Goal: Understand site structure: Understand site structure

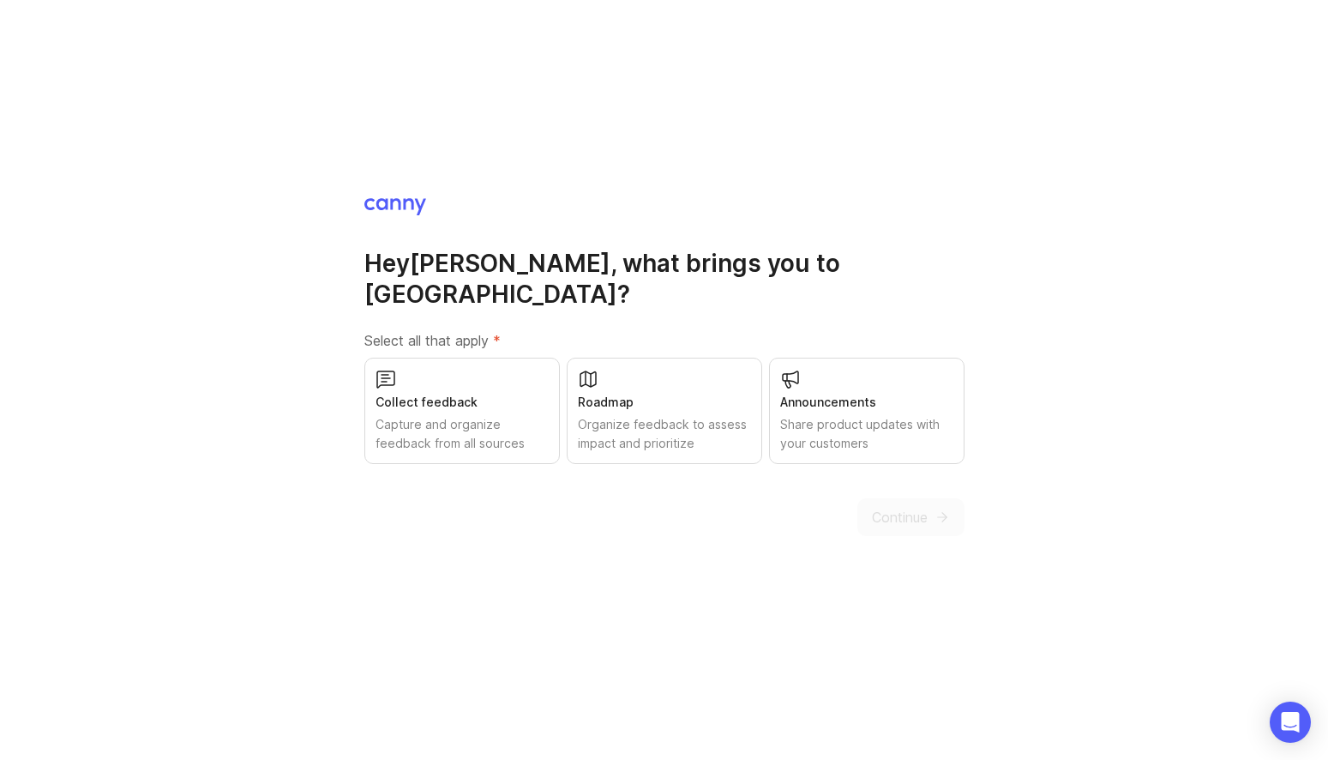
click at [425, 424] on div "Capture and organize feedback from all sources" at bounding box center [462, 434] width 173 height 38
click at [893, 510] on span "Continue" at bounding box center [900, 517] width 56 height 21
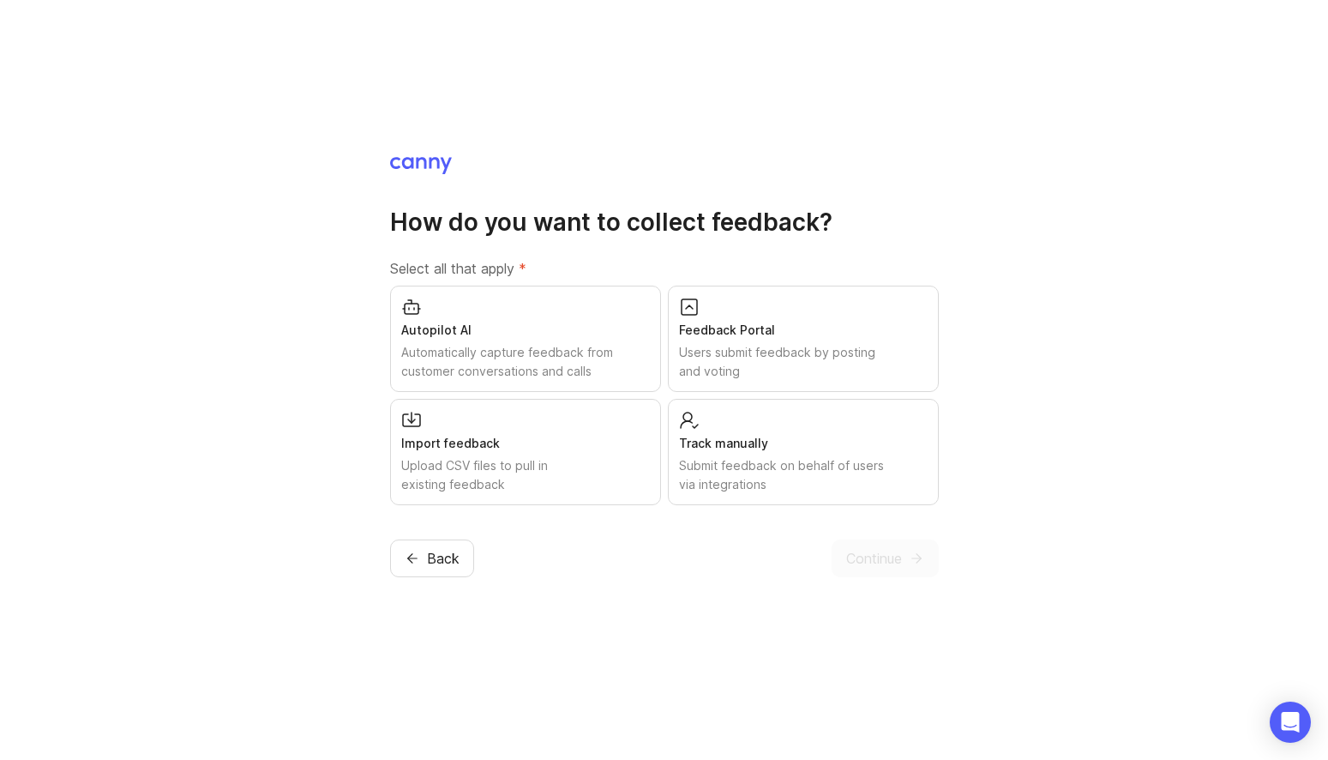
click at [442, 165] on img at bounding box center [421, 165] width 62 height 17
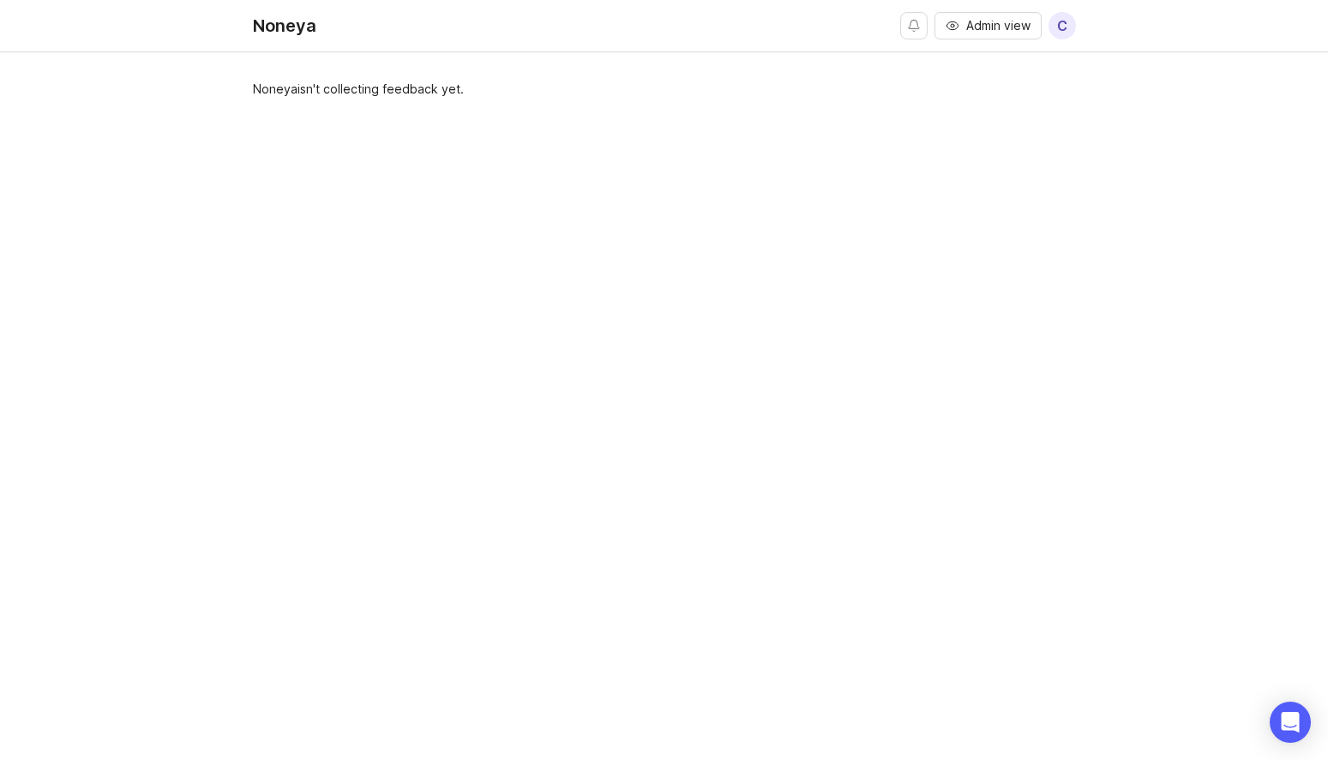
click at [983, 26] on span "Admin view" at bounding box center [998, 25] width 64 height 17
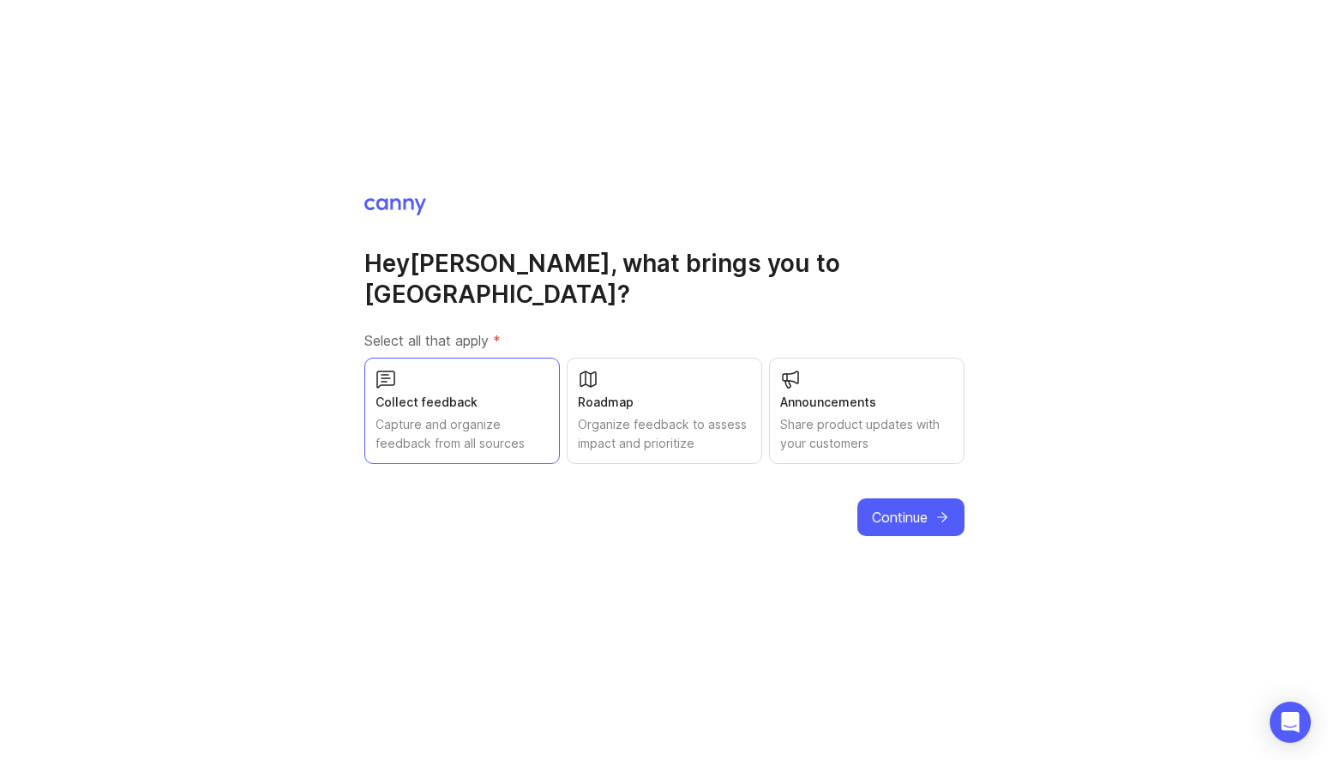
click at [903, 507] on span "Continue" at bounding box center [900, 517] width 56 height 21
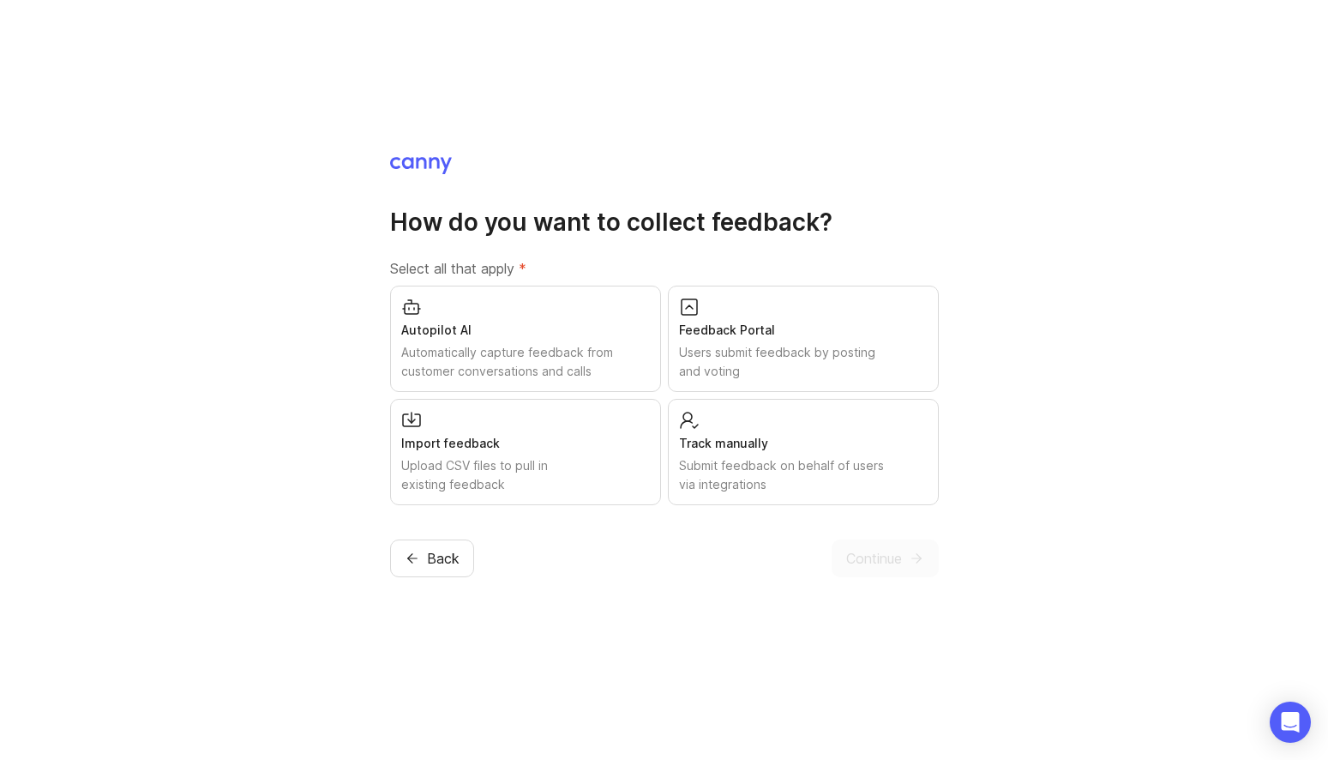
click at [903, 499] on div "Track manually Submit feedback on behalf of users via integrations" at bounding box center [803, 452] width 271 height 106
click at [900, 546] on button "Continue" at bounding box center [885, 558] width 107 height 38
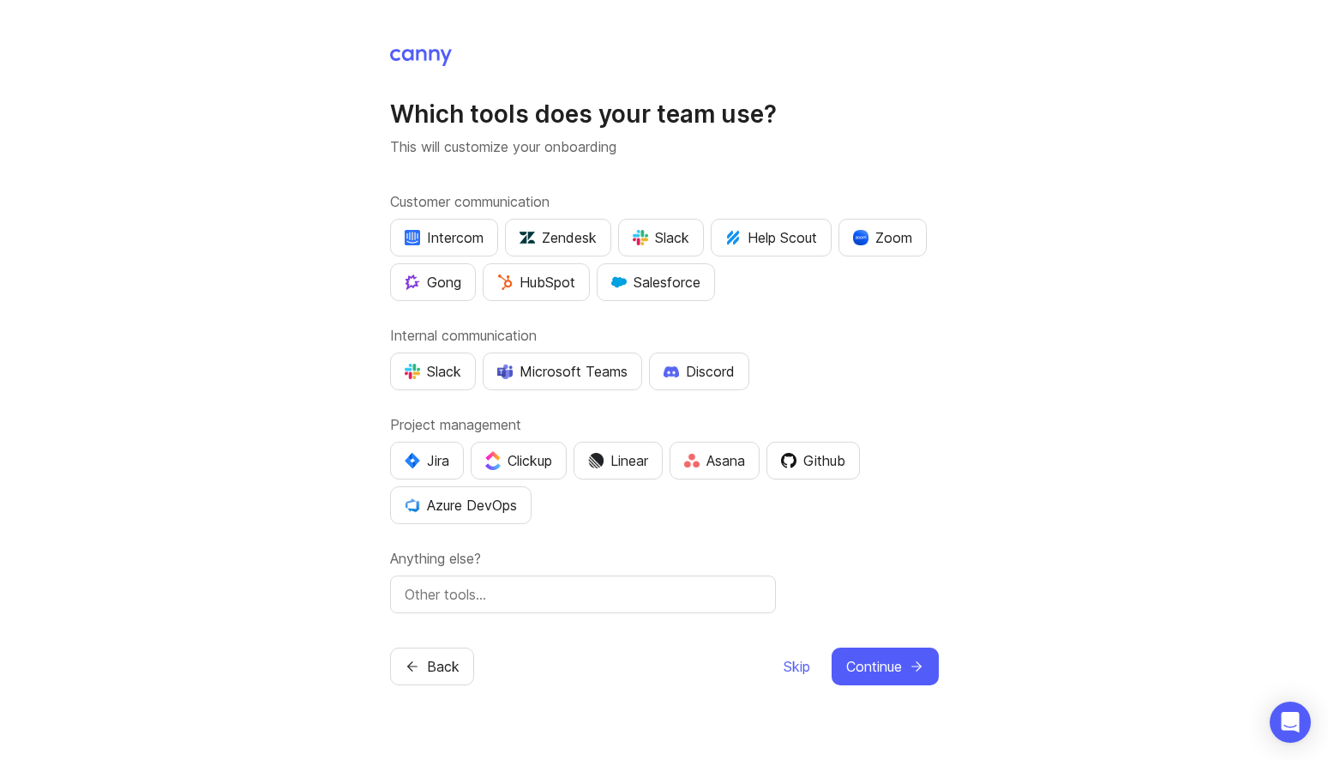
click at [869, 677] on button "Continue" at bounding box center [885, 666] width 107 height 38
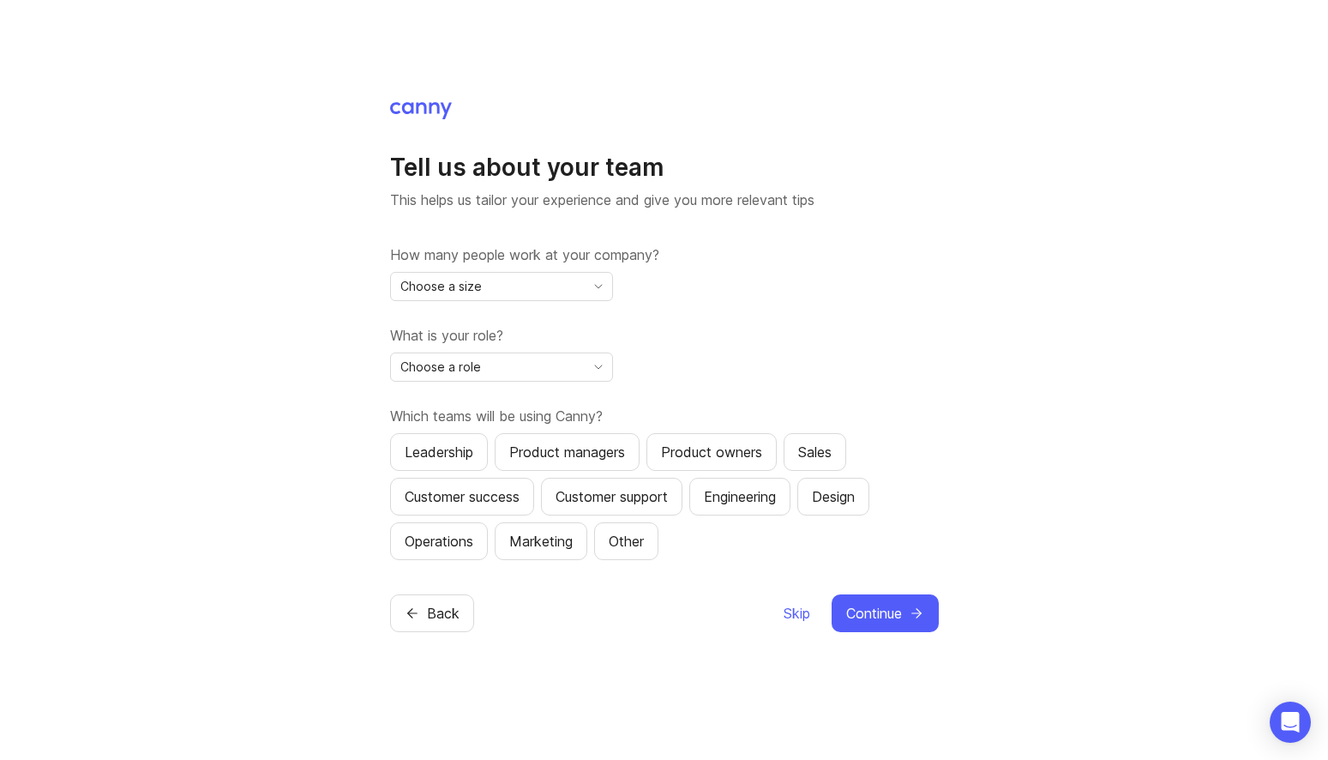
click at [883, 608] on span "Continue" at bounding box center [874, 613] width 56 height 21
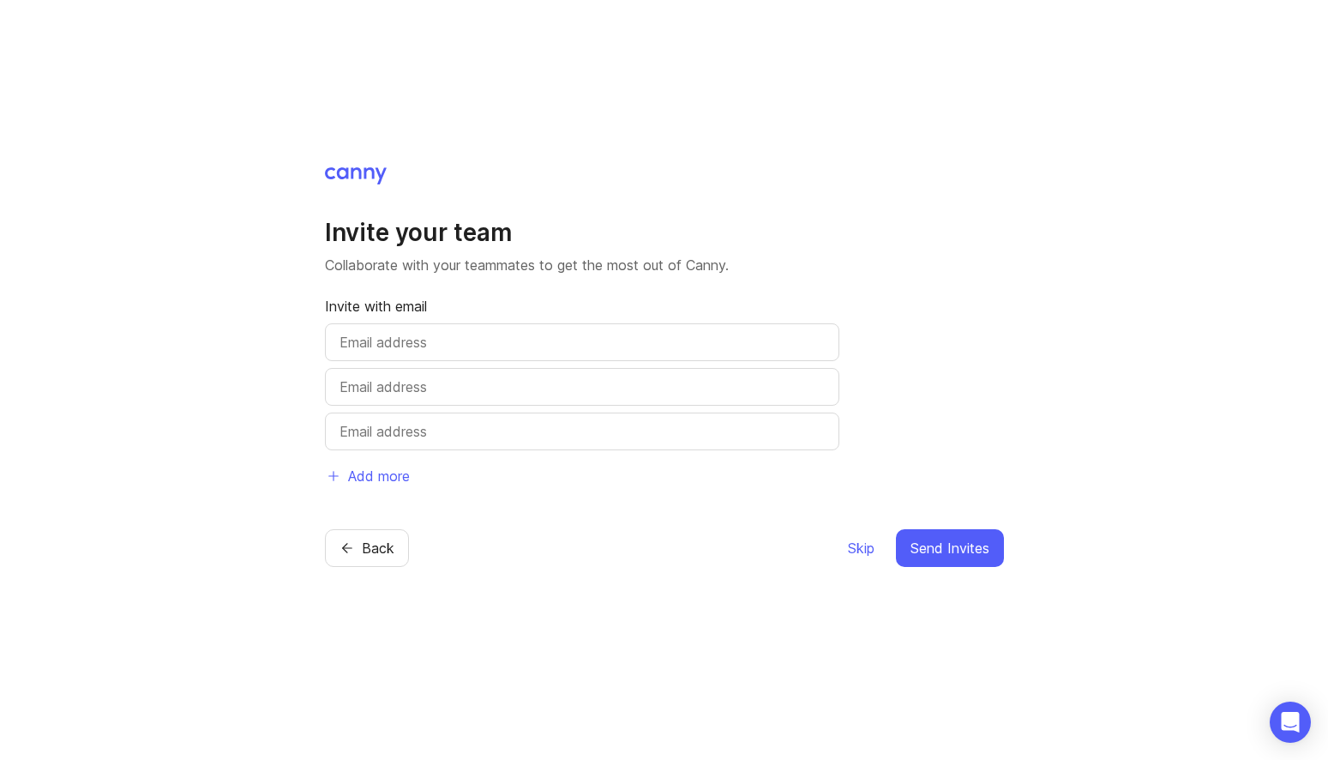
click at [870, 557] on span "Skip" at bounding box center [861, 548] width 27 height 21
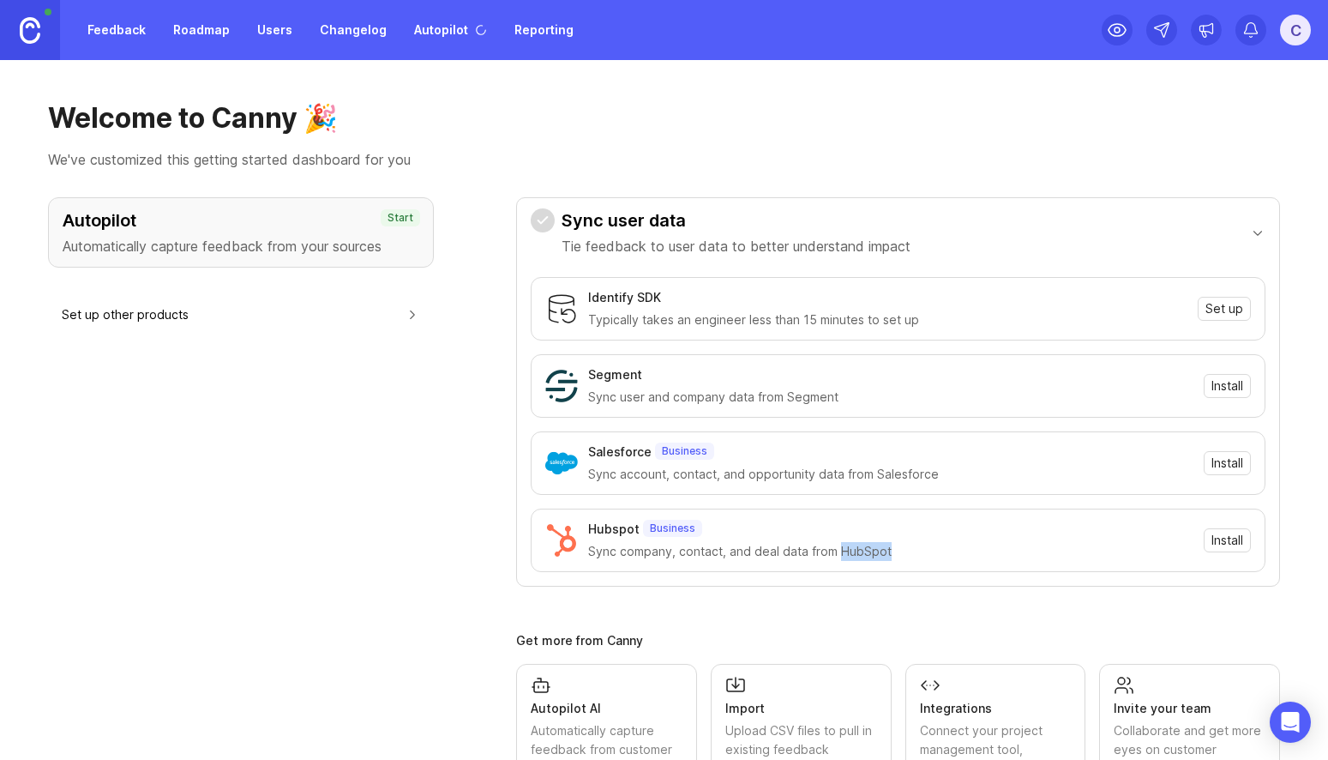
click at [870, 557] on div "Sync company, contact, and deal data from HubSpot" at bounding box center [890, 551] width 605 height 19
click at [190, 465] on div "Autopilot Automatically capture feedback from your sources Start Set up other p…" at bounding box center [241, 562] width 386 height 731
click at [1242, 38] on div at bounding box center [1251, 30] width 31 height 31
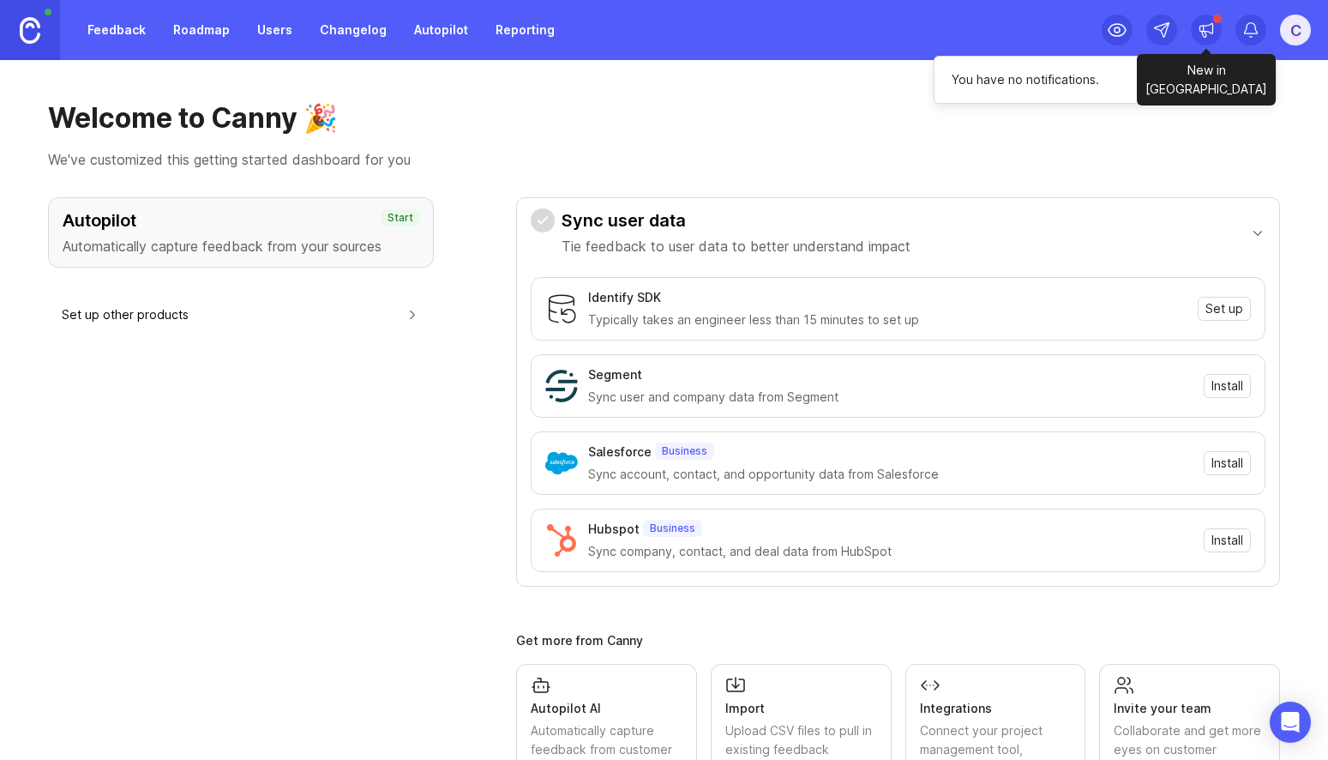
click at [1206, 37] on icon at bounding box center [1206, 29] width 17 height 17
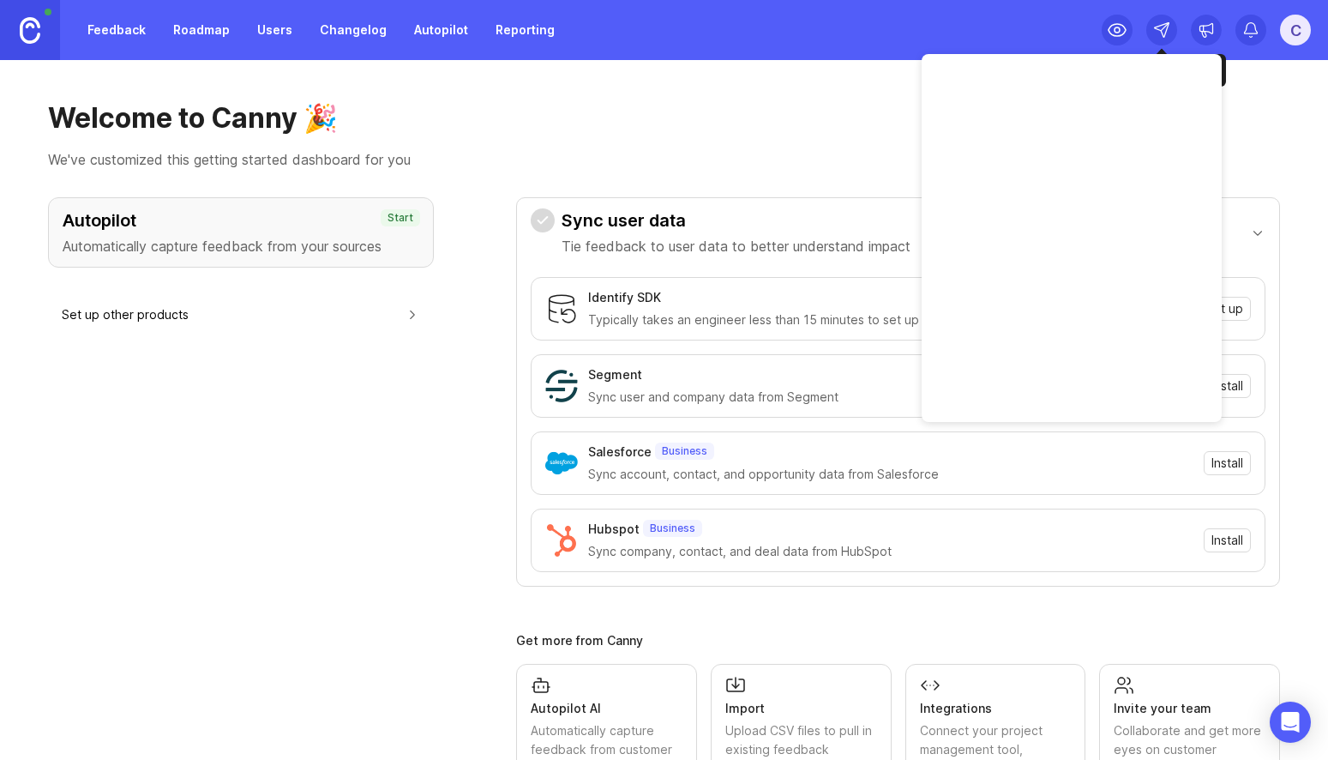
click at [1170, 32] on icon at bounding box center [1161, 29] width 17 height 17
click at [192, 28] on link "Roadmap" at bounding box center [201, 30] width 77 height 31
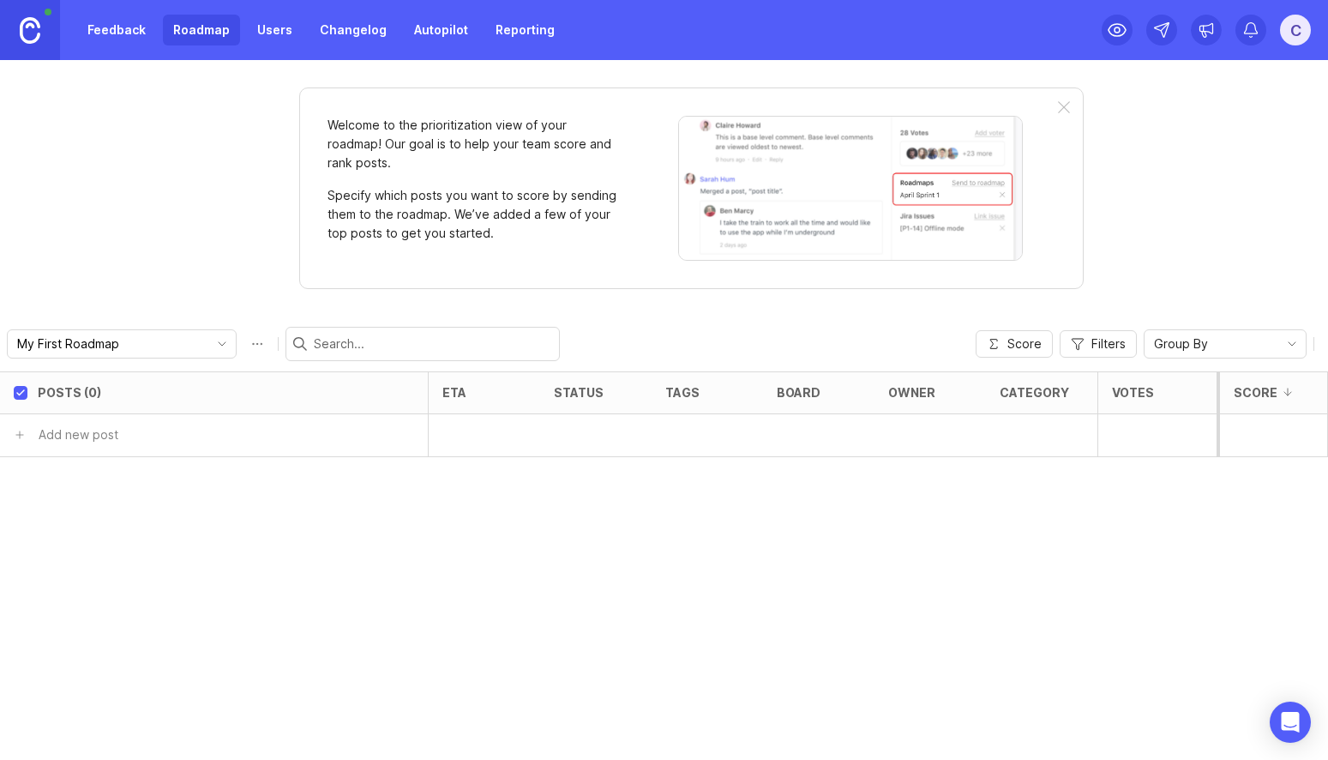
click at [280, 32] on link "Users" at bounding box center [275, 30] width 56 height 31
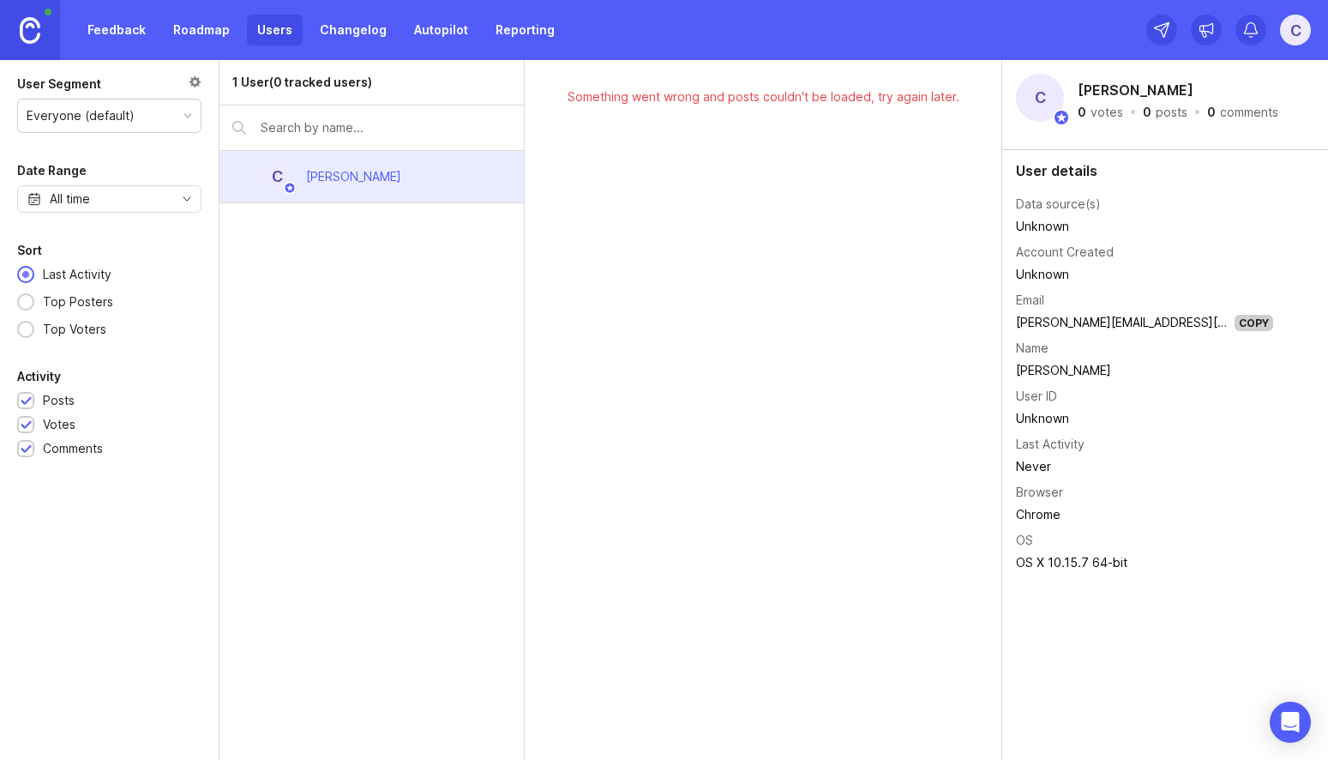
click at [354, 32] on link "Changelog" at bounding box center [353, 30] width 87 height 31
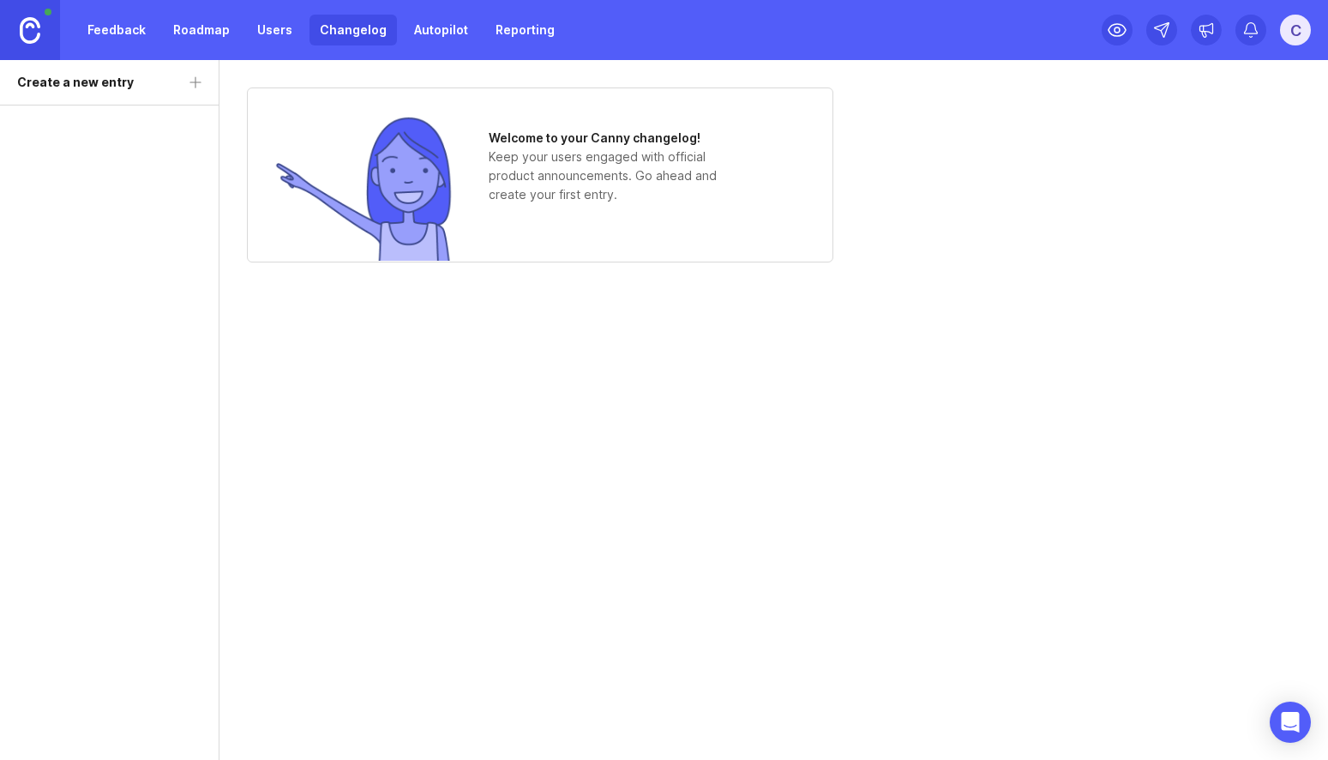
click at [439, 37] on link "Autopilot" at bounding box center [441, 30] width 75 height 31
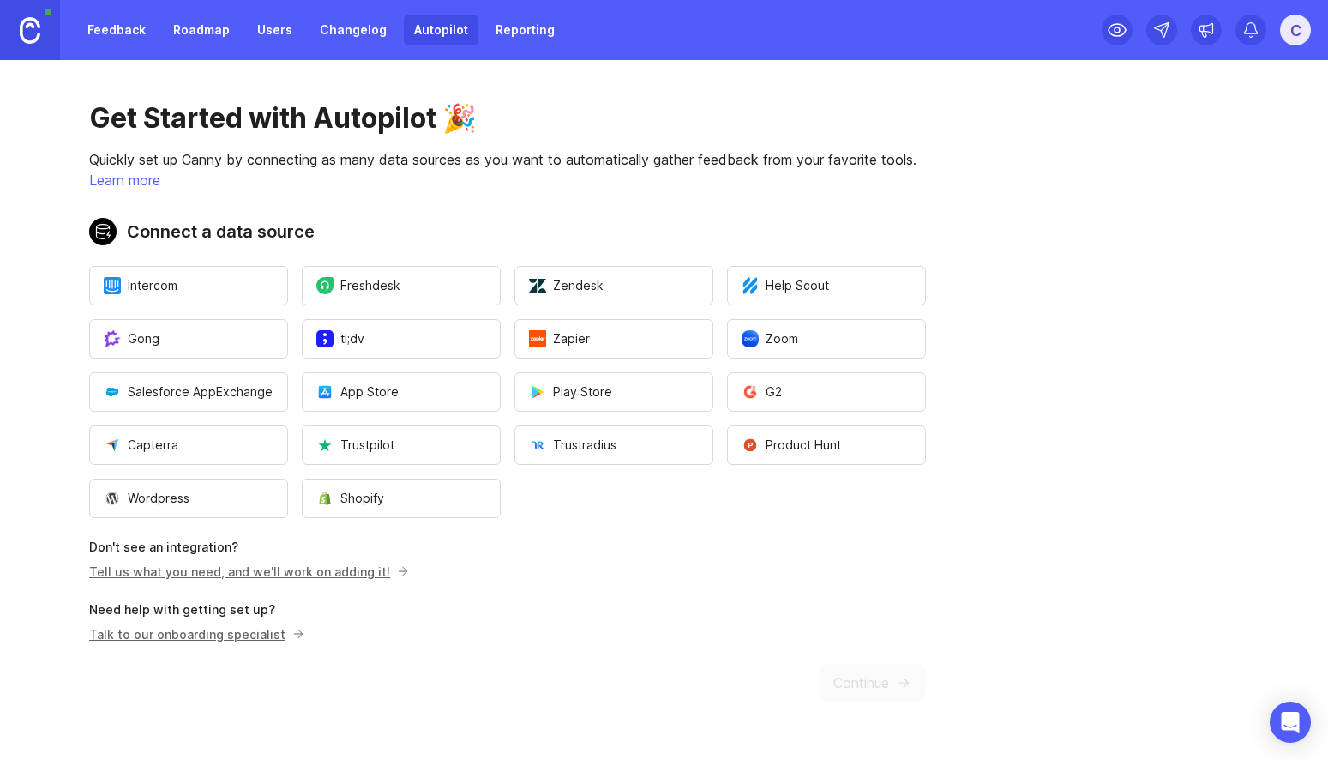
click at [505, 28] on link "Reporting" at bounding box center [525, 30] width 80 height 31
